Goal: Information Seeking & Learning: Learn about a topic

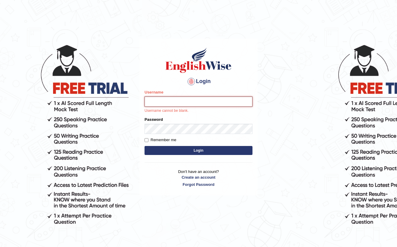
type input "farihaafghan556"
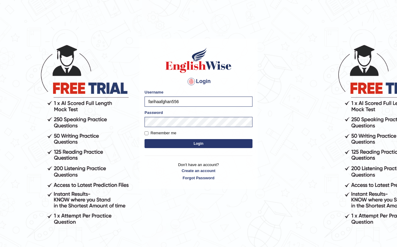
click at [194, 143] on button "Login" at bounding box center [199, 143] width 108 height 9
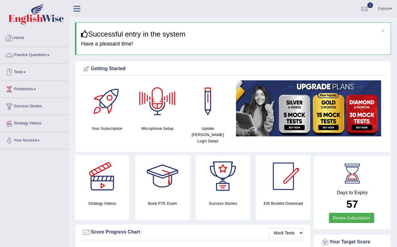
click at [50, 55] on span at bounding box center [48, 55] width 2 height 1
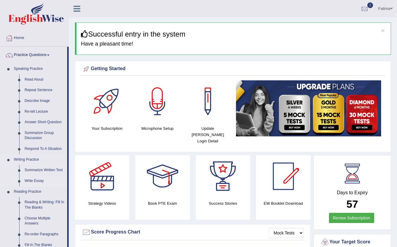
click at [32, 179] on link "Write Essay" at bounding box center [44, 181] width 45 height 11
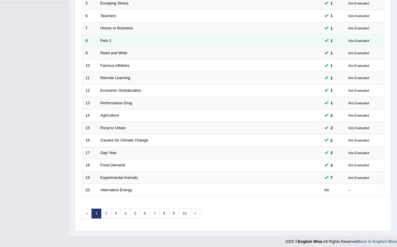
scroll to position [146, 0]
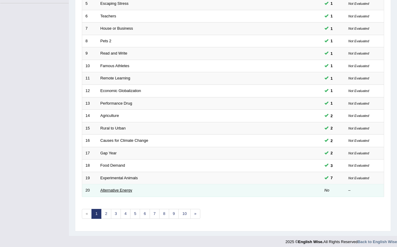
click at [113, 188] on link "Alternative Energy" at bounding box center [117, 190] width 32 height 5
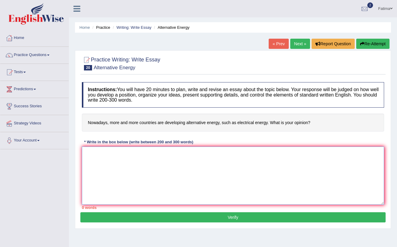
click at [116, 155] on textarea at bounding box center [233, 176] width 303 height 58
paste textarea "n the modern world, there are many topics that generate strong debate. People o…"
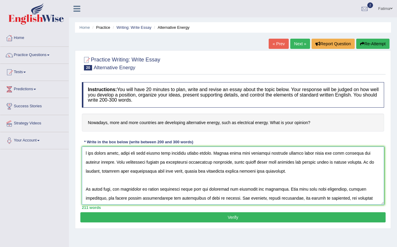
drag, startPoint x: 86, startPoint y: 151, endPoint x: 92, endPoint y: 161, distance: 11.3
click at [86, 152] on textarea at bounding box center [233, 176] width 303 height 58
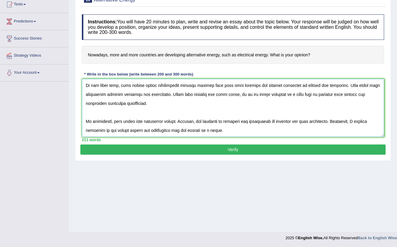
scroll to position [68, 0]
type textarea "In the modern world, there are many topics that generate strong debate. People …"
click at [208, 149] on button "Verify" at bounding box center [233, 150] width 306 height 10
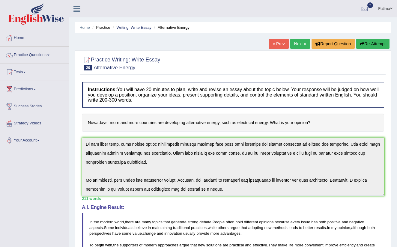
scroll to position [0, 0]
click at [296, 45] on link "Next »" at bounding box center [301, 44] width 20 height 10
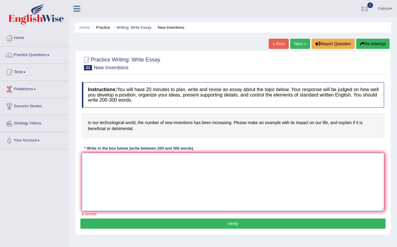
click at [127, 164] on textarea at bounding box center [233, 182] width 303 height 58
paste textarea "n the modern world, there are many topics that generate strong debate. People o…"
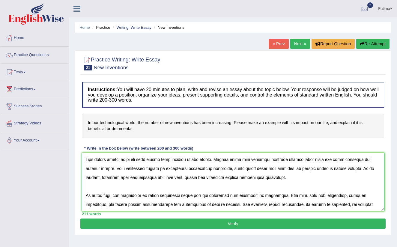
click at [85, 158] on textarea at bounding box center [233, 182] width 303 height 58
type textarea "In the modern world, there are many topics that generate strong debate. People …"
click at [213, 224] on button "Verify" at bounding box center [233, 224] width 306 height 10
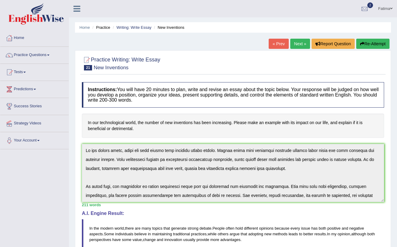
click at [297, 44] on link "Next »" at bounding box center [301, 44] width 20 height 10
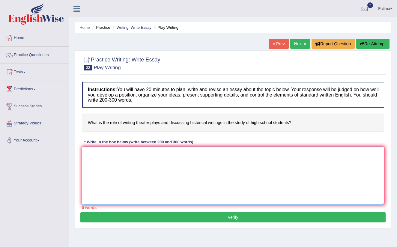
click at [113, 155] on textarea at bounding box center [233, 176] width 303 height 58
paste textarea "n the modern world, there are many topics that generate strong debate. People o…"
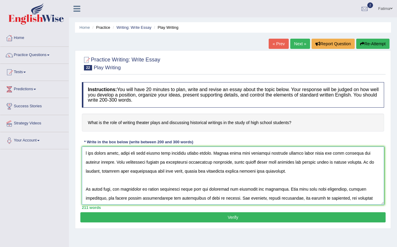
click at [86, 152] on textarea at bounding box center [233, 176] width 303 height 58
type textarea "In the modern world, there are many topics that generate strong debate. People …"
click at [196, 219] on button "Verify" at bounding box center [233, 217] width 306 height 10
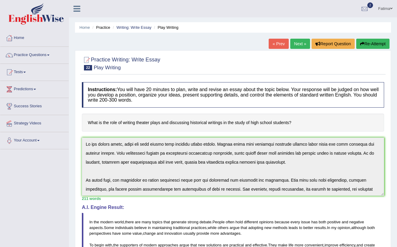
click at [374, 41] on button "Re-Attempt" at bounding box center [373, 44] width 33 height 10
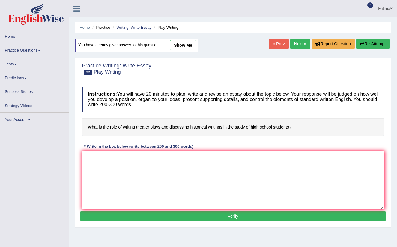
click at [104, 164] on textarea at bounding box center [233, 180] width 303 height 58
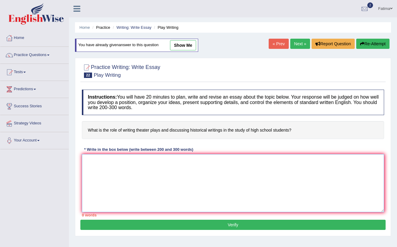
paste textarea "n the modern world, there are many topics that generate strong debate. People o…"
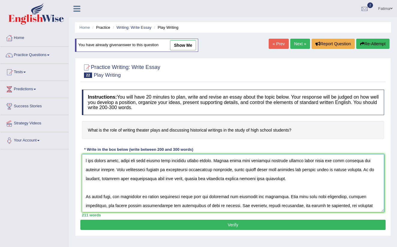
click at [85, 161] on textarea at bounding box center [233, 183] width 303 height 58
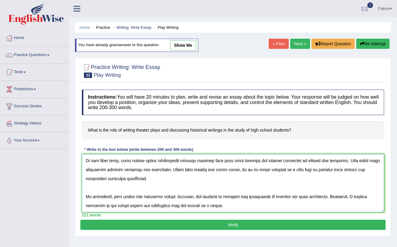
scroll to position [72, 0]
click at [220, 208] on textarea at bounding box center [233, 183] width 303 height 58
type textarea "In the modern world, there are many topics that generate strong debate. People …"
click at [198, 226] on button "Verify" at bounding box center [233, 225] width 306 height 10
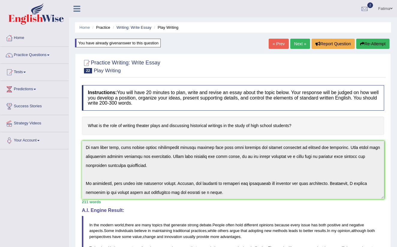
scroll to position [0, 0]
click at [298, 42] on link "Next »" at bounding box center [301, 44] width 20 height 10
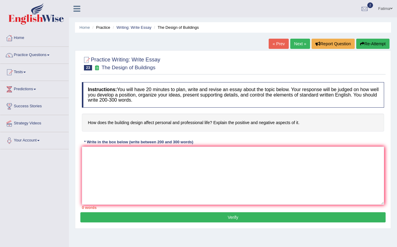
click at [275, 42] on link "« Prev" at bounding box center [279, 44] width 20 height 10
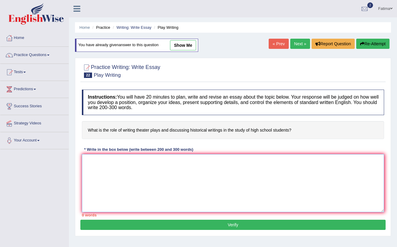
click at [152, 174] on textarea at bounding box center [233, 183] width 303 height 58
paste textarea "n the modern world, there are many topics that generate strong debate. People o…"
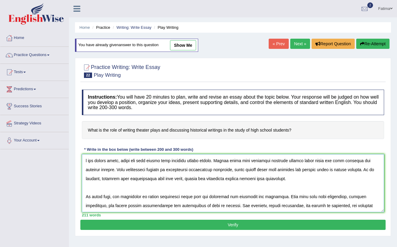
drag, startPoint x: 87, startPoint y: 160, endPoint x: 95, endPoint y: 168, distance: 11.7
click at [90, 163] on textarea at bounding box center [233, 183] width 303 height 58
click at [85, 157] on textarea at bounding box center [233, 183] width 303 height 58
type textarea "In the modern world, there are many topics that generate strong debate. People …"
click at [137, 225] on button "Verify" at bounding box center [233, 225] width 306 height 10
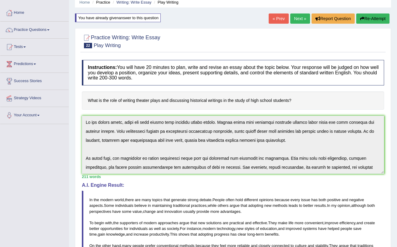
scroll to position [5, 0]
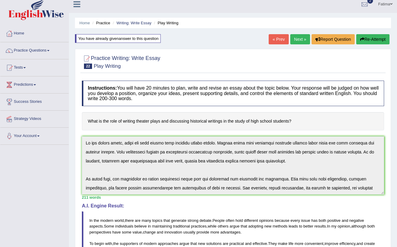
click at [299, 39] on link "Next »" at bounding box center [301, 39] width 20 height 10
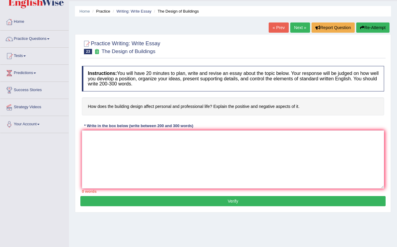
scroll to position [38, 0]
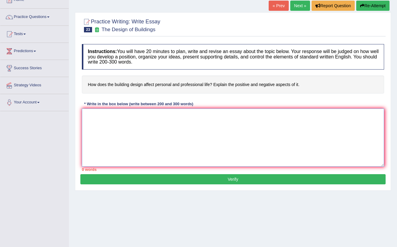
click at [99, 119] on textarea at bounding box center [233, 138] width 303 height 58
paste textarea "n the modern world, there are many topics that generate strong debate. People o…"
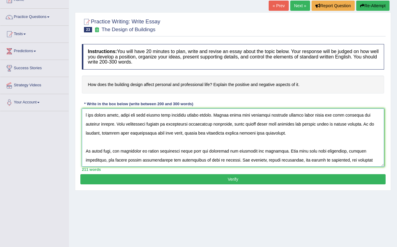
scroll to position [0, 0]
drag, startPoint x: 86, startPoint y: 116, endPoint x: 102, endPoint y: 123, distance: 17.0
click at [89, 117] on textarea at bounding box center [233, 138] width 303 height 58
click at [84, 113] on textarea at bounding box center [233, 138] width 303 height 58
type textarea "In the modern world, there are many topics that generate strong debate. People …"
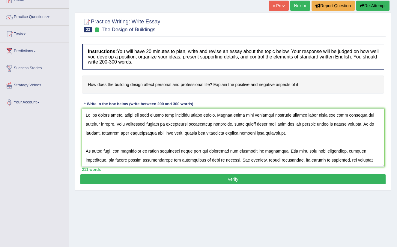
click at [160, 180] on button "Verify" at bounding box center [233, 179] width 306 height 10
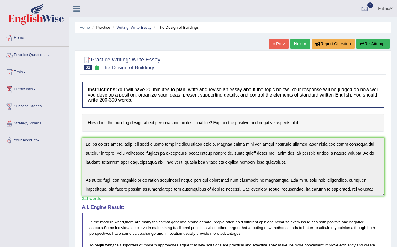
click at [272, 45] on link "« Prev" at bounding box center [279, 44] width 20 height 10
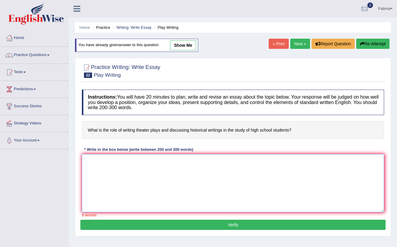
click at [147, 168] on textarea at bounding box center [233, 183] width 303 height 58
type textarea "V"
paste textarea "n the modern world, there are many topics that generate strong debate. People o…"
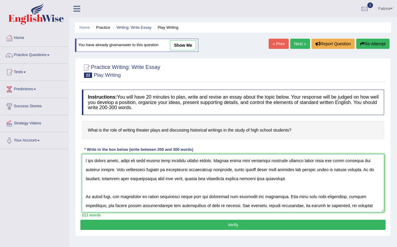
click at [86, 160] on textarea at bounding box center [233, 183] width 303 height 58
type textarea "In the modern world, there are many topics that generate strong debate. People …"
click at [138, 225] on button "Verify" at bounding box center [233, 225] width 306 height 10
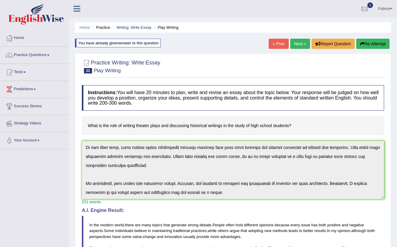
click at [385, 8] on link "Fatima" at bounding box center [385, 8] width 23 height 16
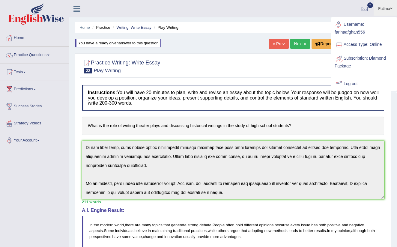
click at [352, 82] on link "Log out" at bounding box center [364, 84] width 65 height 14
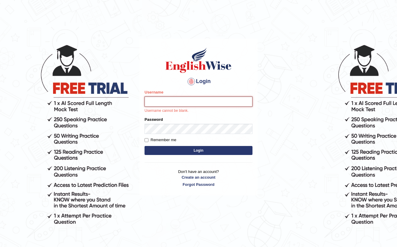
type input "farihaafghan556"
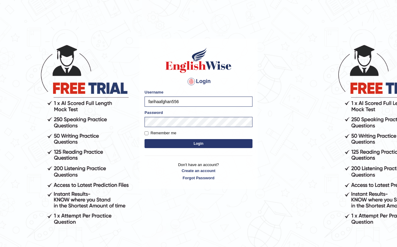
click at [194, 143] on button "Login" at bounding box center [199, 143] width 108 height 9
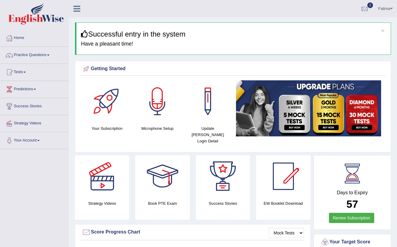
click at [50, 57] on link "Practice Questions" at bounding box center [34, 54] width 68 height 15
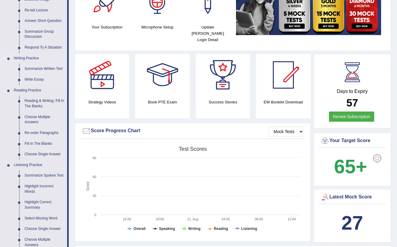
scroll to position [102, 0]
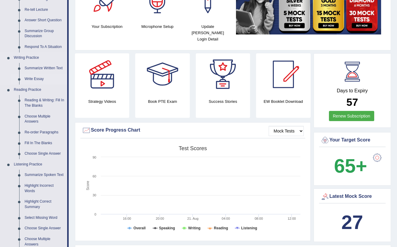
click at [38, 79] on link "Write Essay" at bounding box center [44, 79] width 45 height 11
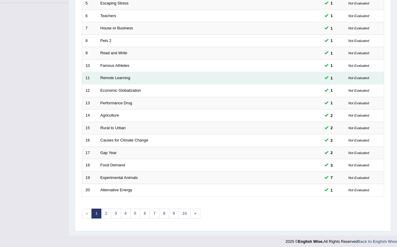
scroll to position [146, 0]
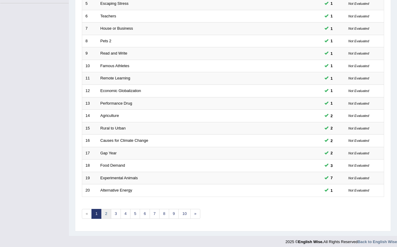
click at [108, 210] on link "2" at bounding box center [106, 214] width 10 height 10
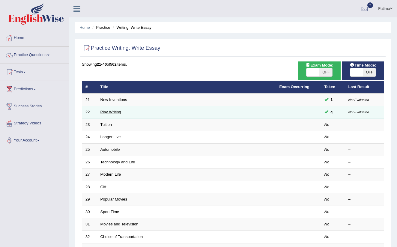
click at [111, 113] on link "Play Writing" at bounding box center [111, 112] width 21 height 5
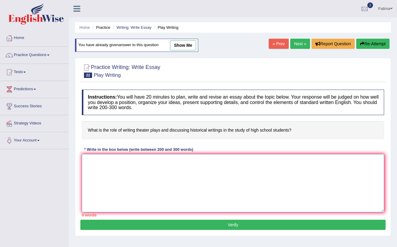
click at [97, 161] on textarea at bounding box center [233, 183] width 303 height 58
paste textarea "n the modern world, there are many topics that generate strong debate. People o…"
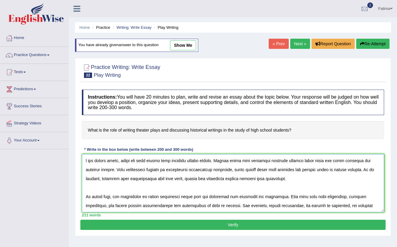
click at [86, 159] on textarea at bounding box center [233, 183] width 303 height 58
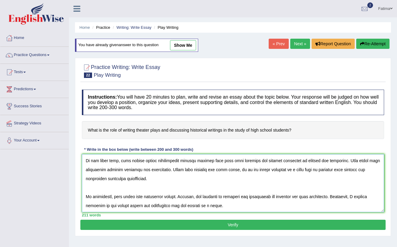
scroll to position [72, 0]
click at [221, 205] on textarea at bounding box center [233, 183] width 303 height 58
type textarea "In the modern world, there are many topics that generate strong debate. People …"
click at [233, 224] on button "Verify" at bounding box center [233, 225] width 306 height 10
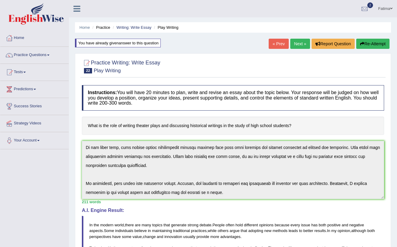
scroll to position [0, 0]
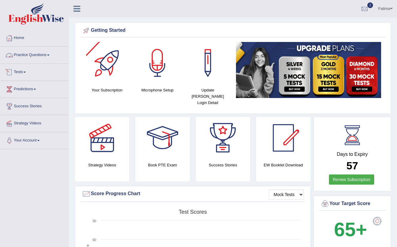
click at [49, 55] on link "Practice Questions" at bounding box center [34, 54] width 68 height 15
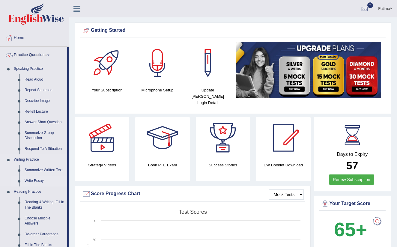
click at [35, 179] on link "Write Essay" at bounding box center [44, 181] width 45 height 11
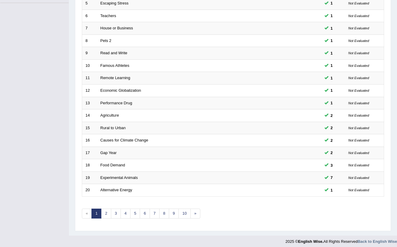
scroll to position [146, 0]
click at [106, 211] on link "2" at bounding box center [106, 214] width 10 height 10
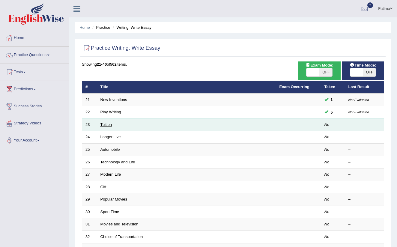
click at [104, 123] on link "Tuition" at bounding box center [107, 124] width 12 height 5
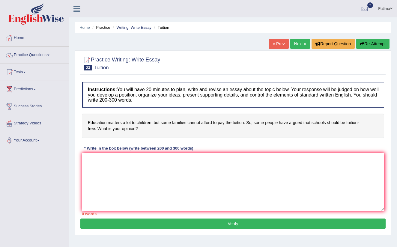
click at [99, 161] on textarea at bounding box center [233, 182] width 303 height 58
paste textarea "the modern world, there are many issues that create strong debate, and people o…"
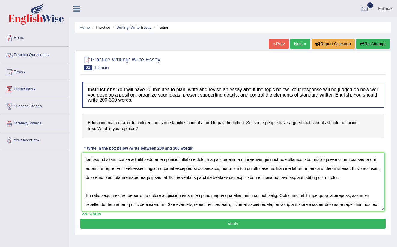
click at [87, 160] on textarea at bounding box center [233, 182] width 303 height 58
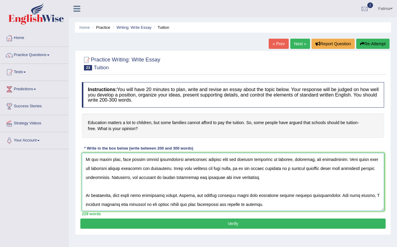
scroll to position [81, 0]
click at [262, 204] on textarea at bounding box center [233, 182] width 303 height 58
type textarea "In the modern world, there are many issues that create strong debate, and peopl…"
click at [236, 226] on button "Verify" at bounding box center [233, 224] width 306 height 10
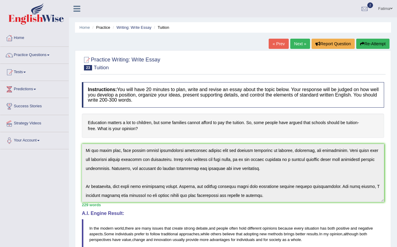
scroll to position [0, 0]
click at [299, 45] on link "Next »" at bounding box center [301, 44] width 20 height 10
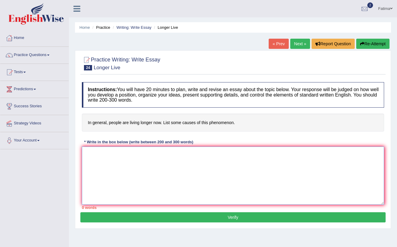
click at [122, 158] on textarea at bounding box center [233, 176] width 303 height 58
paste textarea "the modern world, there are many issues that create strong debate, and people o…"
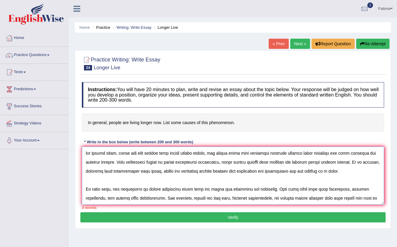
scroll to position [81, 0]
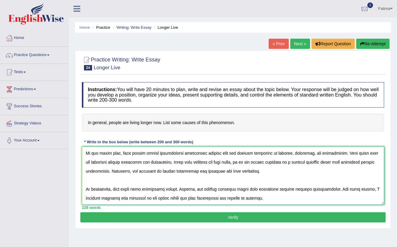
click at [86, 153] on textarea at bounding box center [233, 176] width 303 height 58
type textarea "the modern world, there are many issues that create strong debate, and people o…"
click at [159, 217] on button "Verify" at bounding box center [233, 217] width 306 height 10
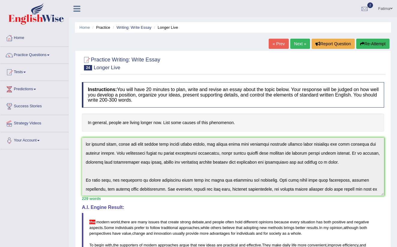
scroll to position [0, 0]
click at [366, 43] on button "Re-Attempt" at bounding box center [373, 44] width 33 height 10
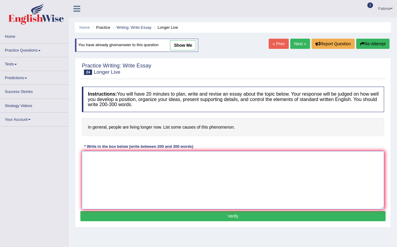
click at [123, 161] on textarea at bounding box center [233, 180] width 303 height 58
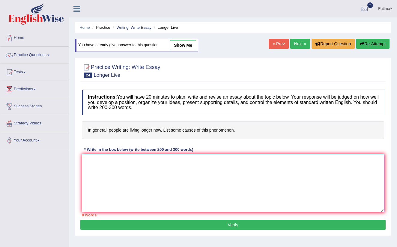
paste textarea "the modern world, there are many issues that create strong debate, and people o…"
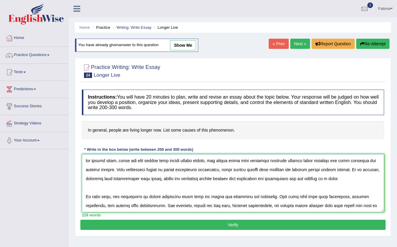
click at [86, 161] on textarea at bounding box center [233, 183] width 303 height 58
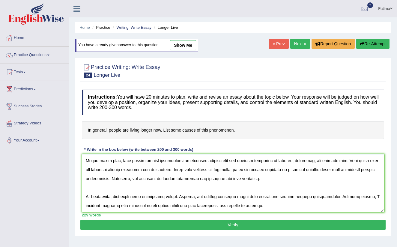
scroll to position [81, 0]
click at [261, 207] on textarea at bounding box center [233, 183] width 303 height 58
type textarea "In the modern world, there are many issues that create strong debate, and peopl…"
click at [233, 223] on button "Verify" at bounding box center [233, 225] width 306 height 10
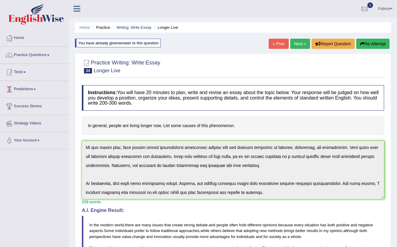
scroll to position [0, 0]
click at [380, 11] on link "Fatima" at bounding box center [385, 8] width 23 height 16
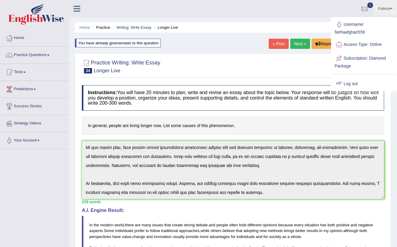
click at [349, 84] on link "Log out" at bounding box center [364, 84] width 65 height 14
